Goal: Transaction & Acquisition: Purchase product/service

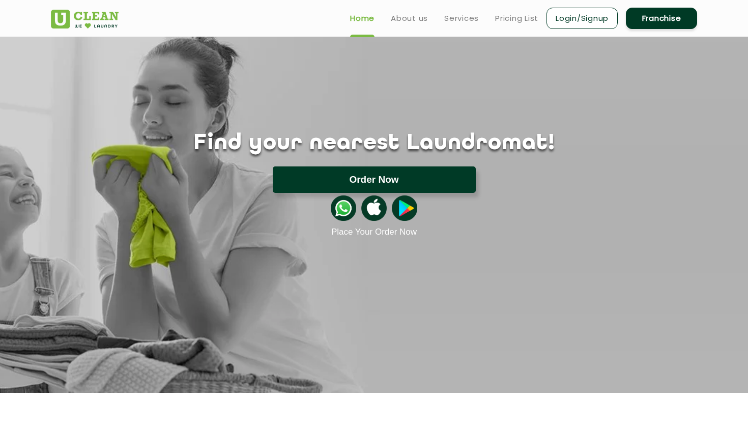
click at [424, 184] on button "Order Now" at bounding box center [374, 179] width 203 height 26
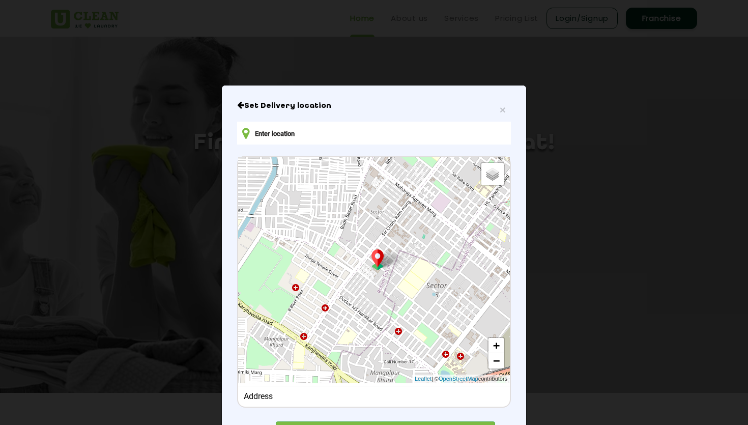
click at [459, 135] on input "text" at bounding box center [374, 133] width 274 height 23
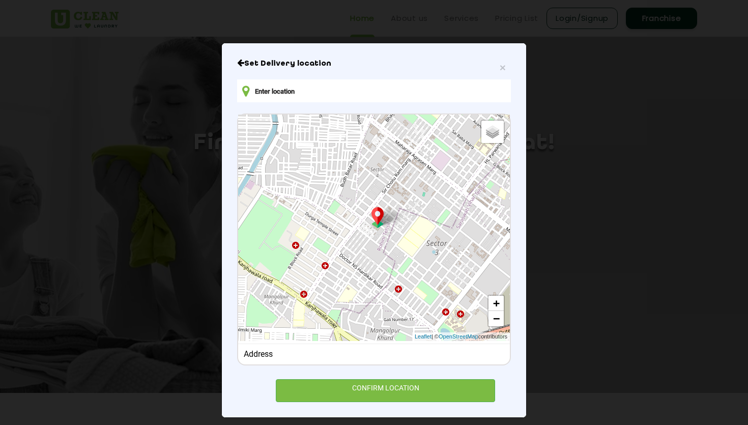
scroll to position [49, 0]
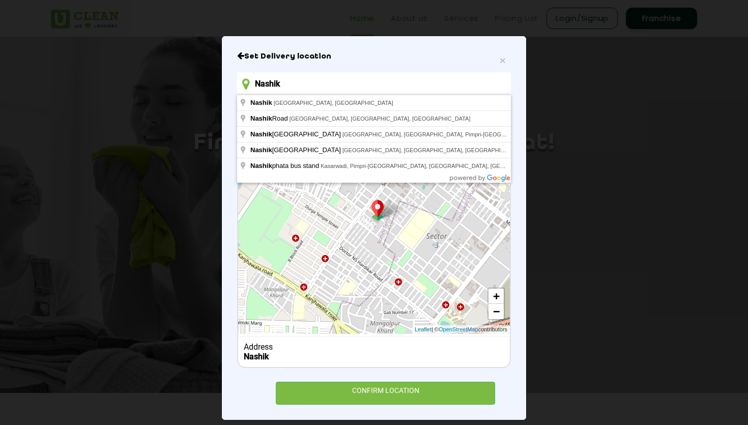
type input "[GEOGRAPHIC_DATA], [GEOGRAPHIC_DATA], [GEOGRAPHIC_DATA]"
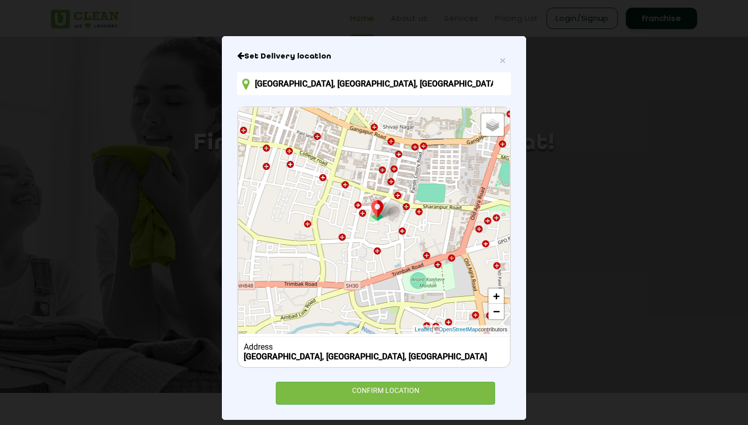
drag, startPoint x: 348, startPoint y: 250, endPoint x: 545, endPoint y: 255, distance: 197.1
click at [545, 255] on div "× Set Delivery location [GEOGRAPHIC_DATA], [GEOGRAPHIC_DATA], [GEOGRAPHIC_DATA]…" at bounding box center [374, 212] width 748 height 425
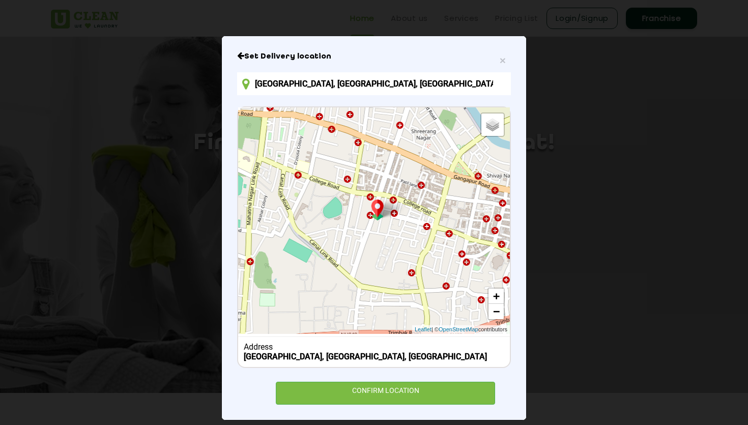
drag, startPoint x: 395, startPoint y: 230, endPoint x: 501, endPoint y: 279, distance: 116.8
click at [501, 279] on div "Default Satellite + − Leaflet | © OpenStreetMap contributors" at bounding box center [374, 220] width 272 height 227
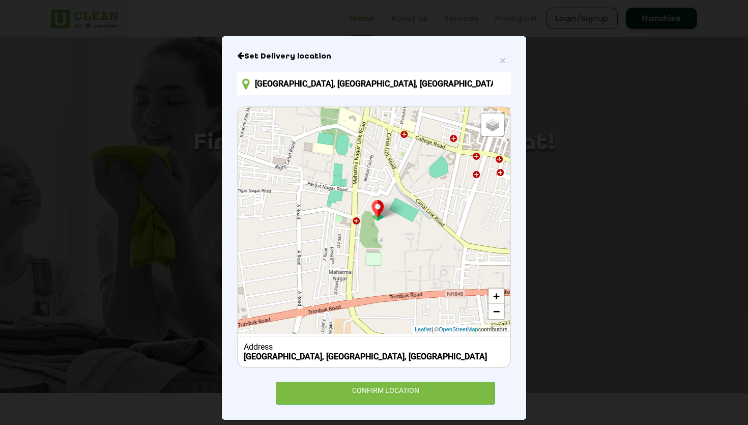
drag, startPoint x: 386, startPoint y: 242, endPoint x: 495, endPoint y: 201, distance: 117.0
click at [495, 201] on div "Default Satellite + − Leaflet | © OpenStreetMap contributors" at bounding box center [374, 220] width 272 height 227
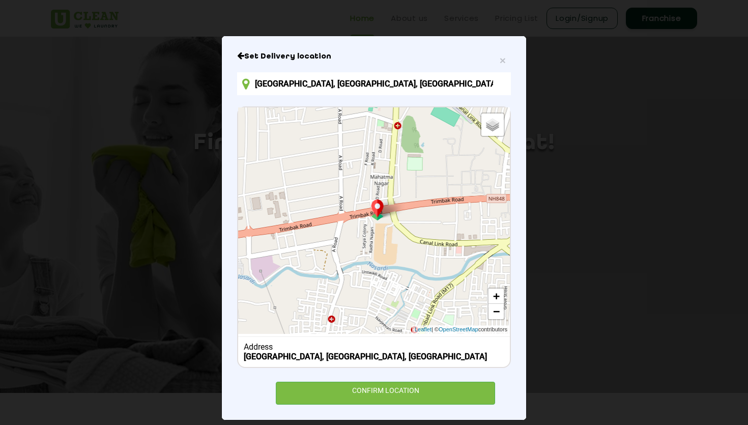
drag, startPoint x: 388, startPoint y: 242, endPoint x: 430, endPoint y: 146, distance: 104.6
click at [430, 146] on div "Default Satellite + − Leaflet | © OpenStreetMap contributors" at bounding box center [374, 220] width 272 height 227
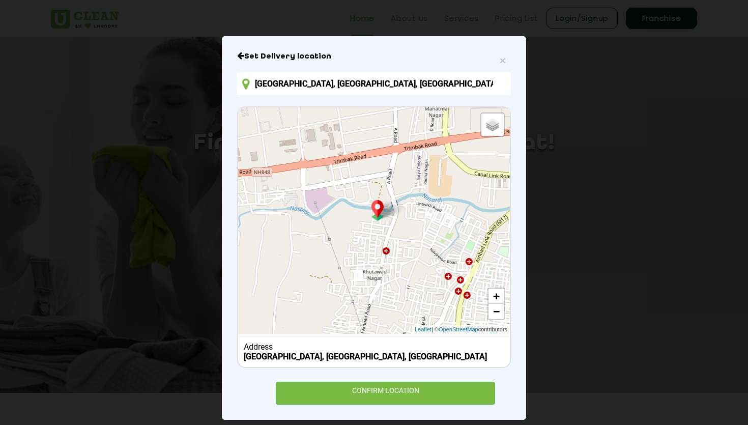
drag, startPoint x: 398, startPoint y: 190, endPoint x: 454, endPoint y: 121, distance: 89.0
click at [454, 121] on div "Default Satellite + − Leaflet | © OpenStreetMap contributors" at bounding box center [374, 220] width 272 height 227
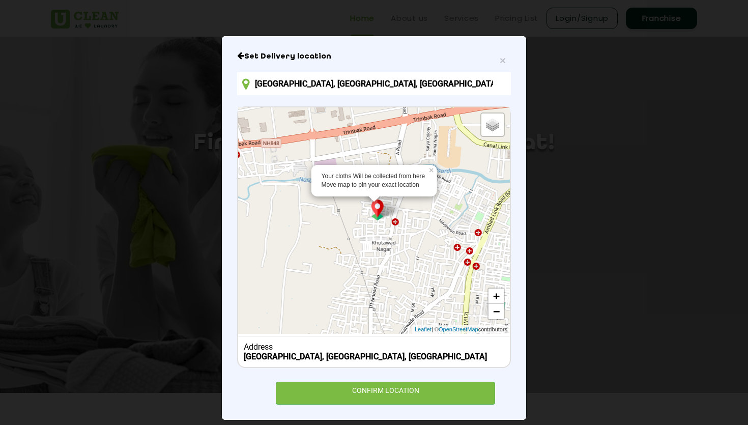
drag, startPoint x: 380, startPoint y: 240, endPoint x: 389, endPoint y: 208, distance: 33.5
click at [390, 208] on div "Your cloths Will be collected from here Move map to pin your exact location × D…" at bounding box center [374, 220] width 272 height 227
click at [500, 297] on link "+" at bounding box center [496, 296] width 15 height 15
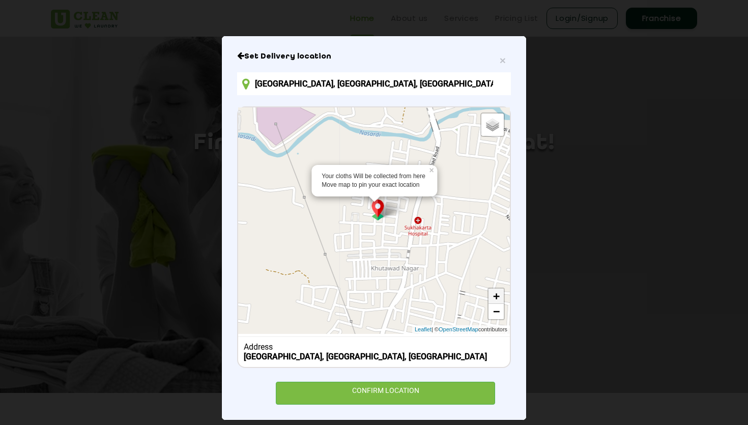
click at [500, 297] on link "+" at bounding box center [496, 296] width 15 height 15
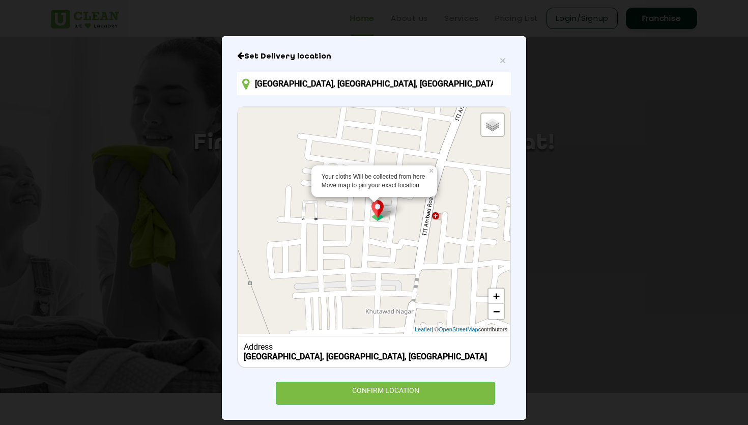
drag, startPoint x: 462, startPoint y: 261, endPoint x: 434, endPoint y: 257, distance: 28.9
click at [434, 257] on div "Your cloths Will be collected from here Move map to pin your exact location × D…" at bounding box center [374, 220] width 272 height 227
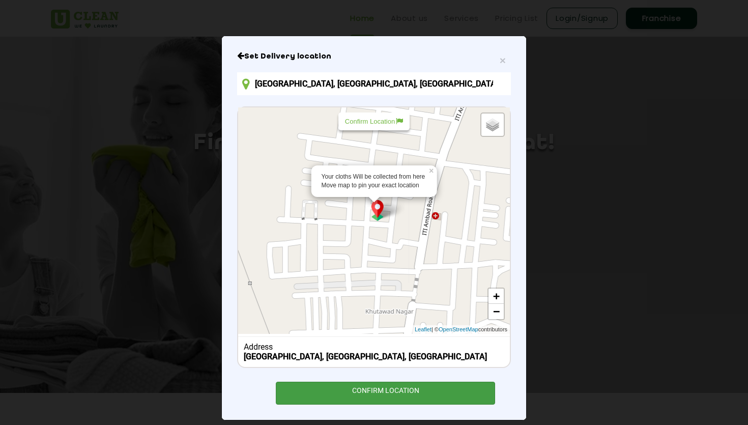
click at [420, 391] on div "CONFIRM LOCATION" at bounding box center [385, 393] width 219 height 23
